Goal: Transaction & Acquisition: Purchase product/service

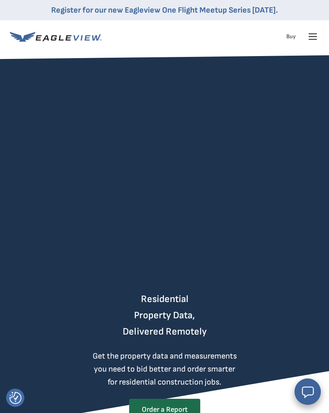
click at [317, 41] on icon at bounding box center [312, 36] width 13 height 13
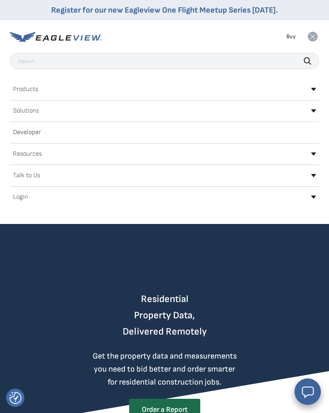
click at [37, 90] on h2 "Products" at bounding box center [25, 89] width 25 height 6
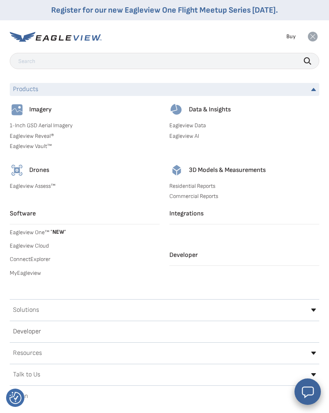
click at [35, 272] on link "MyEagleview" at bounding box center [85, 272] width 150 height 7
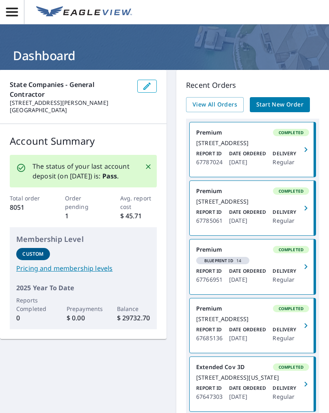
click at [287, 104] on span "Start New Order" at bounding box center [279, 104] width 47 height 10
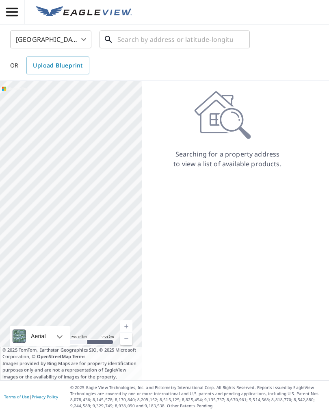
click at [134, 43] on input "text" at bounding box center [175, 39] width 116 height 23
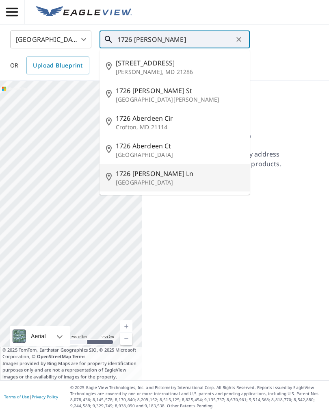
click at [164, 177] on span "1726 Abellfield Ln" at bounding box center [180, 174] width 128 height 10
type input "1726 Abellfield Ln Sugar Land, TX 77478"
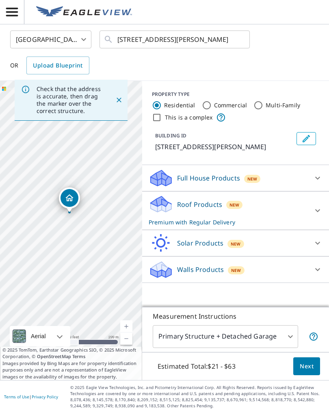
click at [309, 368] on span "Next" at bounding box center [307, 366] width 14 height 10
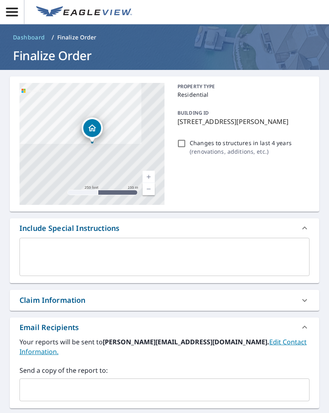
click at [43, 382] on input "text" at bounding box center [158, 389] width 270 height 15
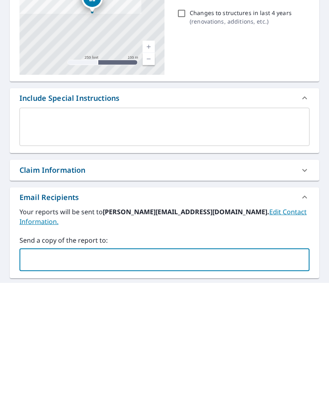
type input "johngiffin@texasbystorm.com"
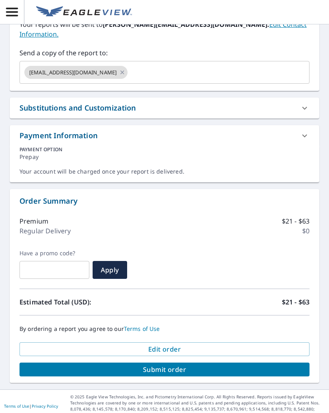
scroll to position [317, 0]
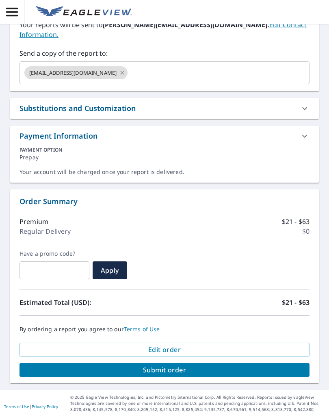
click at [177, 365] on span "Submit order" at bounding box center [164, 369] width 277 height 9
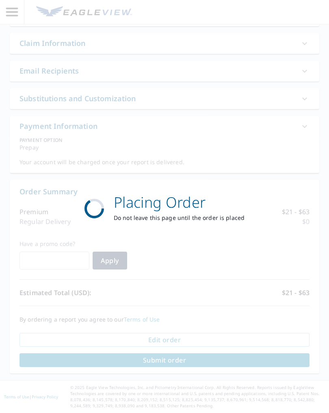
scroll to position [257, 0]
